Goal: Task Accomplishment & Management: Use online tool/utility

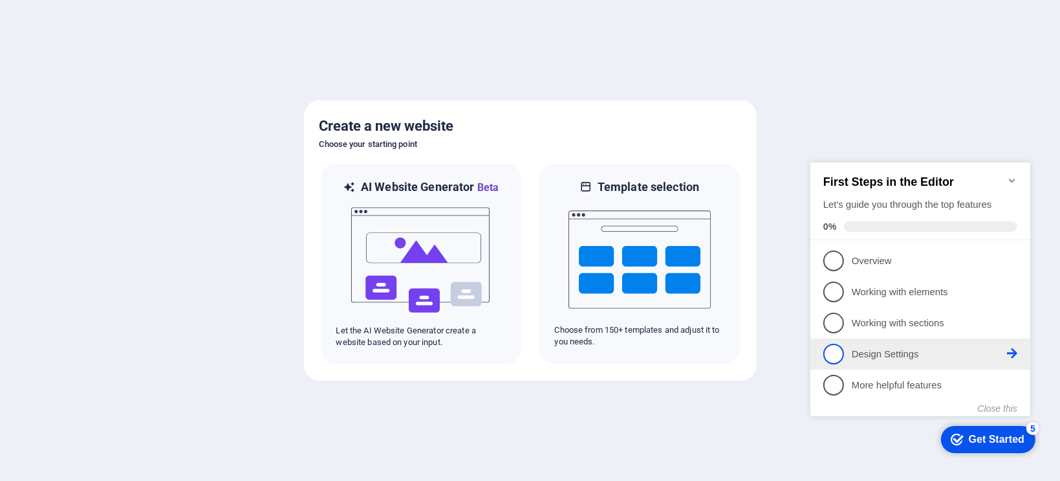
click at [841, 349] on span "4" at bounding box center [833, 353] width 21 height 21
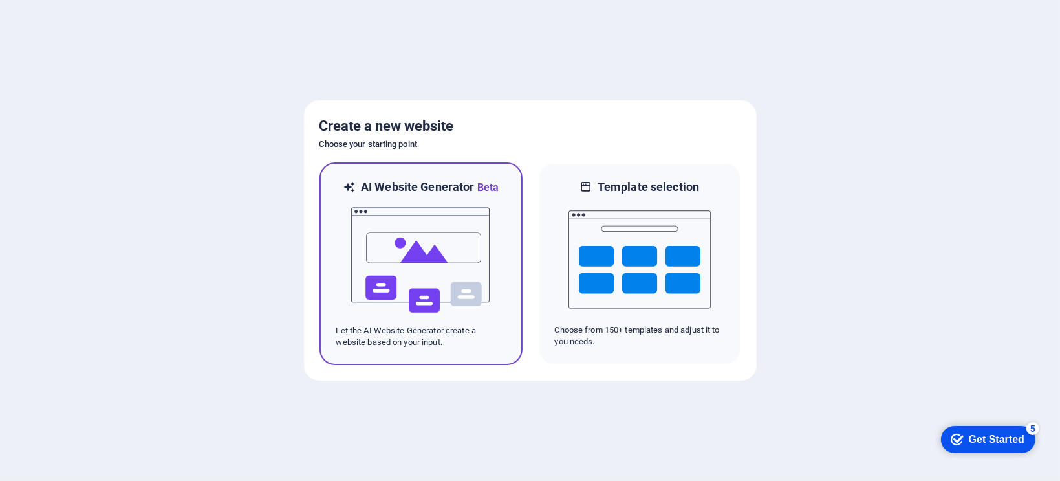
click at [468, 267] on img at bounding box center [421, 259] width 142 height 129
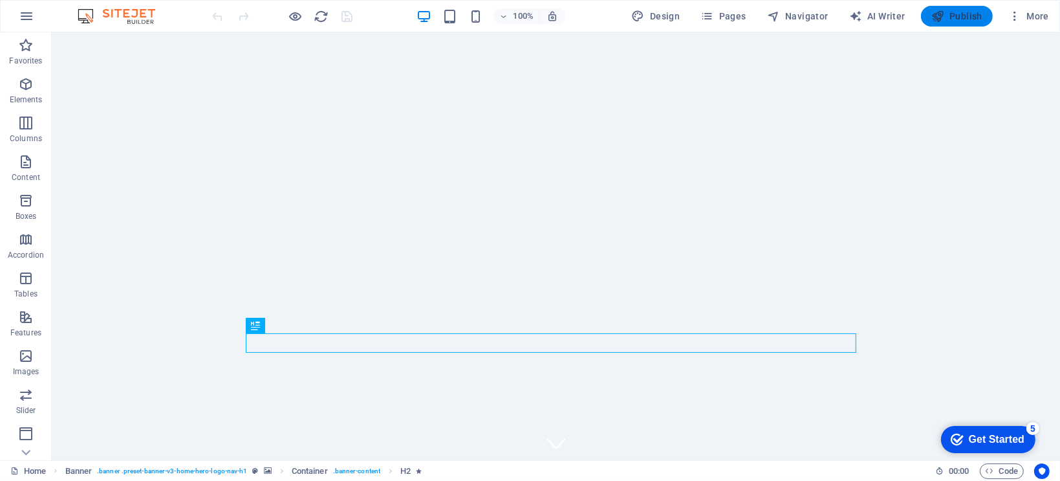
click at [949, 17] on span "Publish" at bounding box center [956, 16] width 51 height 13
